Goal: Task Accomplishment & Management: Complete application form

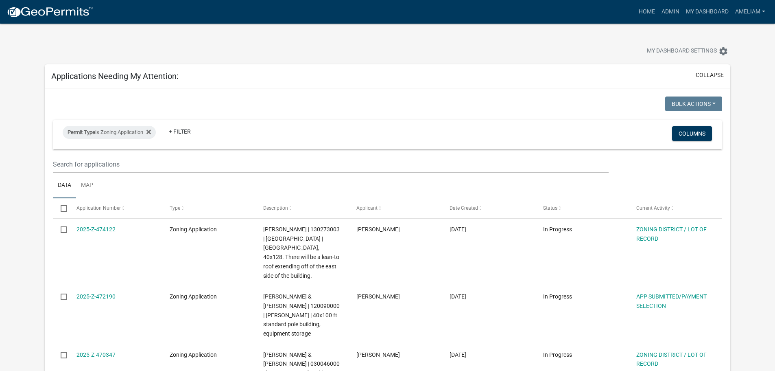
select select "3: 100"
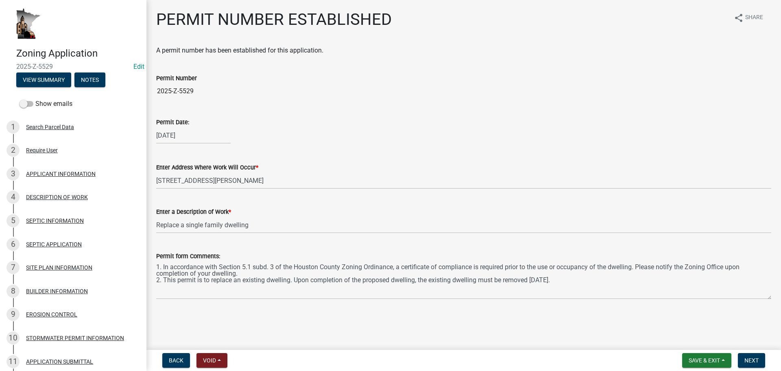
scroll to position [203, 0]
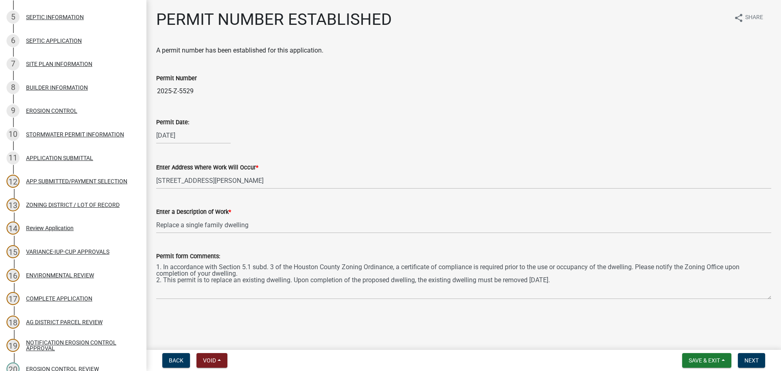
click at [370, 325] on main "PERMIT NUMBER ESTABLISHED share Share A permit number has been established for …" at bounding box center [463, 173] width 635 height 346
click at [723, 363] on button "Save & Exit" at bounding box center [706, 360] width 49 height 15
click at [677, 314] on button "Save" at bounding box center [698, 320] width 65 height 20
click at [727, 363] on button "Save & Exit" at bounding box center [706, 360] width 49 height 15
click at [706, 323] on button "Save" at bounding box center [698, 320] width 65 height 20
